Goal: Understand site structure: Understand site structure

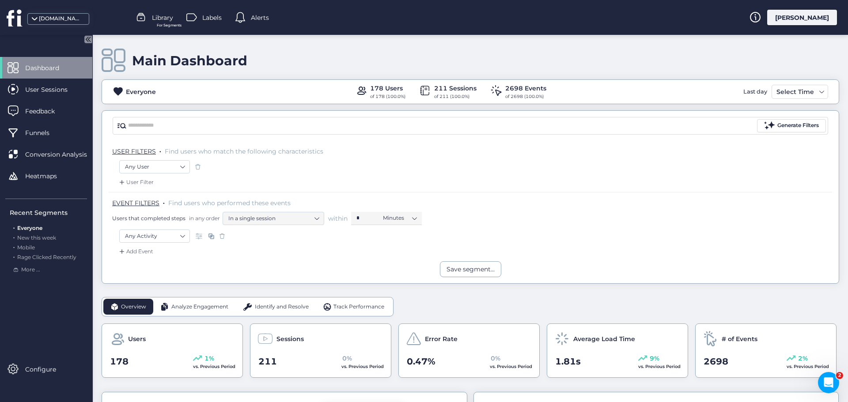
scroll to position [132, 0]
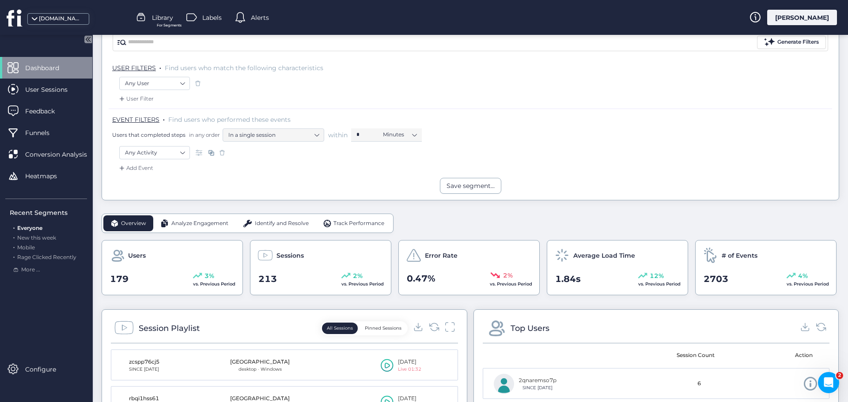
scroll to position [88, 0]
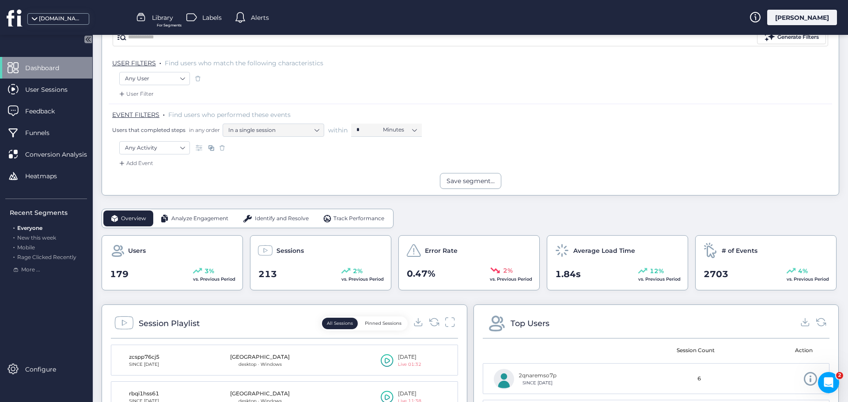
click at [196, 218] on span "Analyze Engagement" at bounding box center [199, 219] width 57 height 8
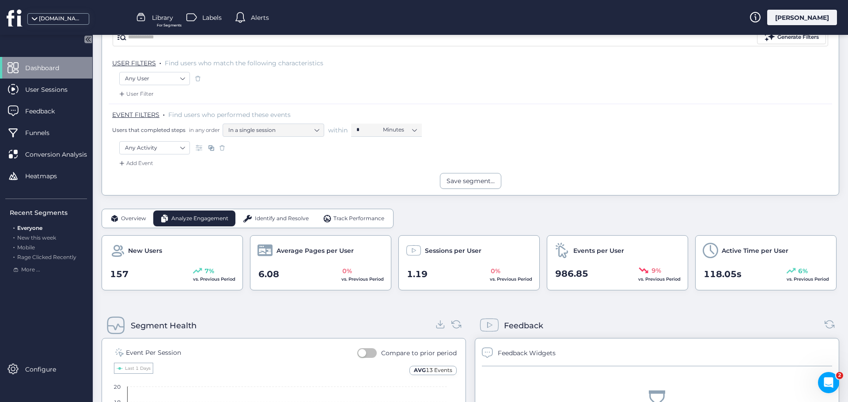
click at [277, 213] on div "Identify and Resolve" at bounding box center [275, 219] width 80 height 16
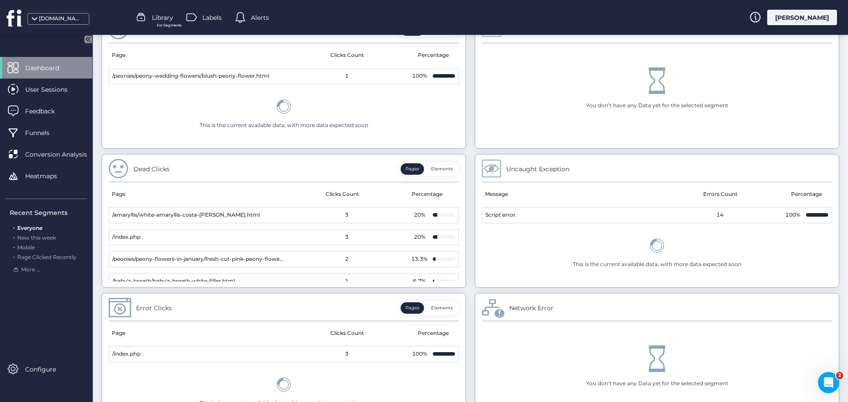
scroll to position [246, 0]
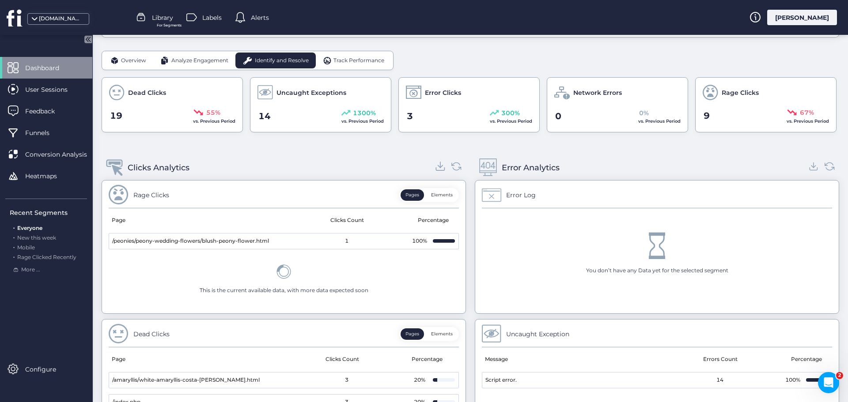
click at [434, 167] on icon at bounding box center [440, 166] width 12 height 12
click at [348, 60] on span "Track Performance" at bounding box center [358, 61] width 51 height 8
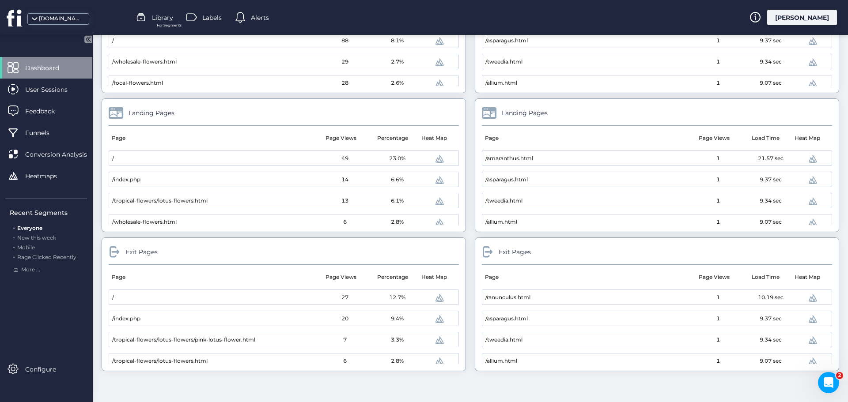
scroll to position [265, 0]
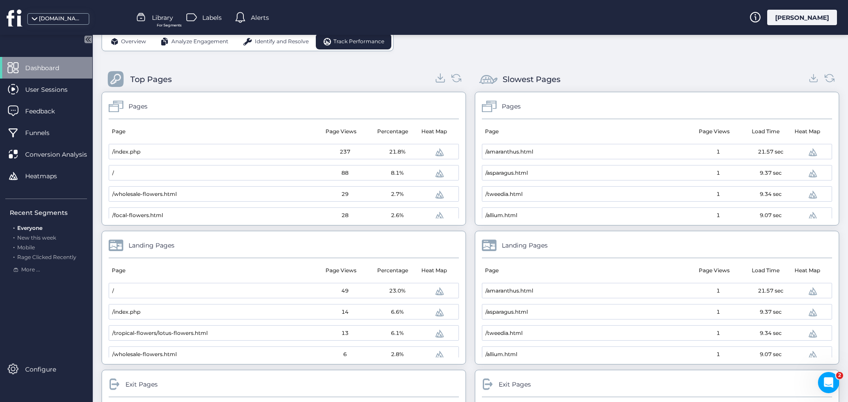
click at [438, 78] on icon at bounding box center [440, 78] width 12 height 12
click at [811, 79] on icon at bounding box center [813, 78] width 5 height 2
